Goal: Task Accomplishment & Management: Complete application form

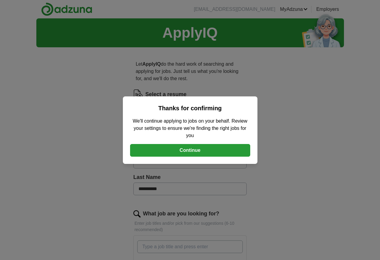
click at [186, 151] on button "Continue" at bounding box center [190, 150] width 120 height 13
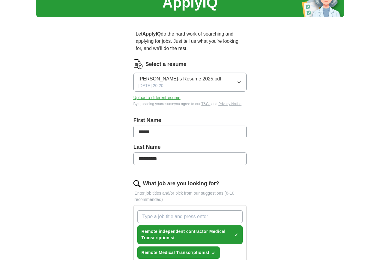
scroll to position [60, 0]
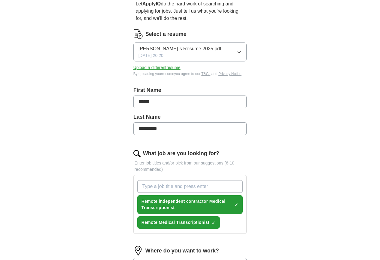
click at [154, 45] on span "[PERSON_NAME]-s Resume 2025.pdf" at bounding box center [180, 48] width 83 height 7
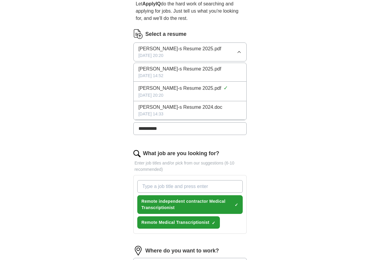
click at [139, 65] on span "[PERSON_NAME]-s Resume 2025.pdf" at bounding box center [180, 68] width 83 height 7
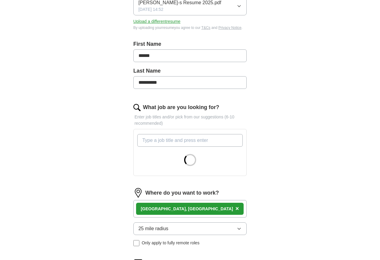
scroll to position [120, 0]
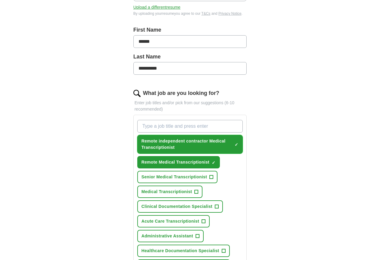
click at [142, 138] on span "Remote independent contractor Medical Transcriptionist" at bounding box center [187, 144] width 91 height 13
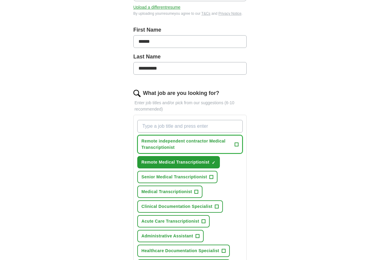
click at [239, 142] on span "+" at bounding box center [237, 144] width 4 height 5
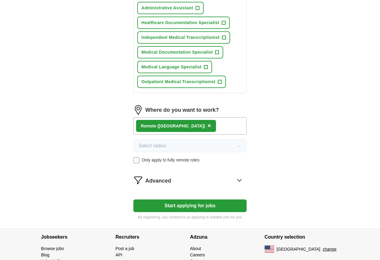
scroll to position [357, 0]
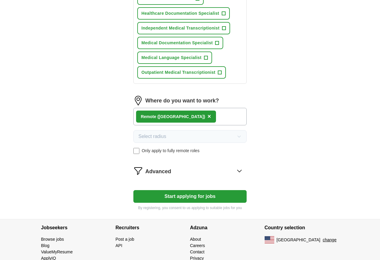
click at [185, 190] on button "Start applying for jobs" at bounding box center [191, 196] width 114 height 13
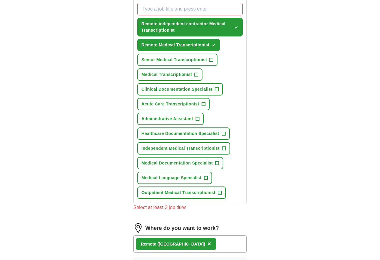
scroll to position [237, 0]
click at [202, 102] on span "+" at bounding box center [204, 104] width 4 height 5
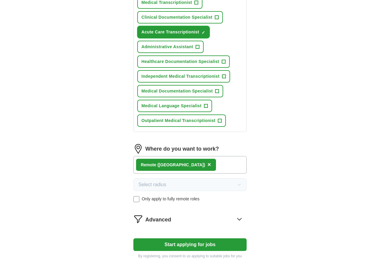
scroll to position [357, 0]
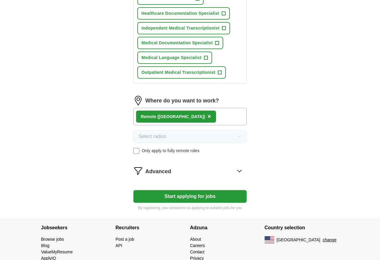
click at [186, 190] on button "Start applying for jobs" at bounding box center [191, 196] width 114 height 13
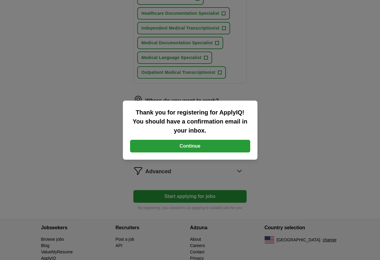
click at [192, 145] on button "Continue" at bounding box center [190, 146] width 120 height 13
